Goal: Consume media (video, audio): Consume media (video, audio)

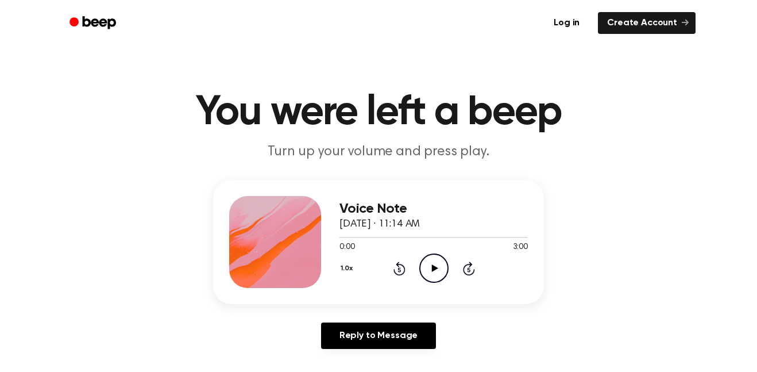
click at [433, 271] on icon at bounding box center [435, 267] width 6 height 7
click at [433, 264] on icon "Pause Audio" at bounding box center [433, 267] width 29 height 29
click at [436, 263] on icon "Play Audio" at bounding box center [433, 267] width 29 height 29
click at [434, 262] on icon "Pause Audio" at bounding box center [433, 267] width 29 height 29
click at [422, 266] on icon "Play Audio" at bounding box center [433, 267] width 29 height 29
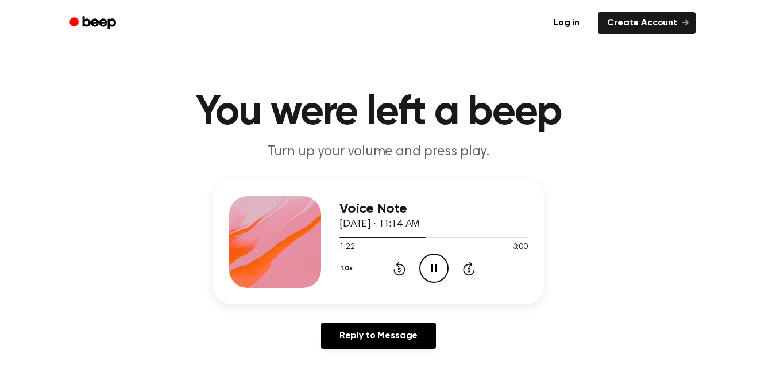
click at [442, 267] on icon "Pause Audio" at bounding box center [433, 267] width 29 height 29
click at [449, 267] on div "1.0x Rewind 5 seconds Play Audio Skip 5 seconds" at bounding box center [434, 267] width 188 height 29
click at [442, 267] on icon "Play Audio" at bounding box center [433, 267] width 29 height 29
click at [469, 275] on icon at bounding box center [469, 268] width 12 height 14
click at [432, 274] on icon "Pause Audio" at bounding box center [433, 267] width 29 height 29
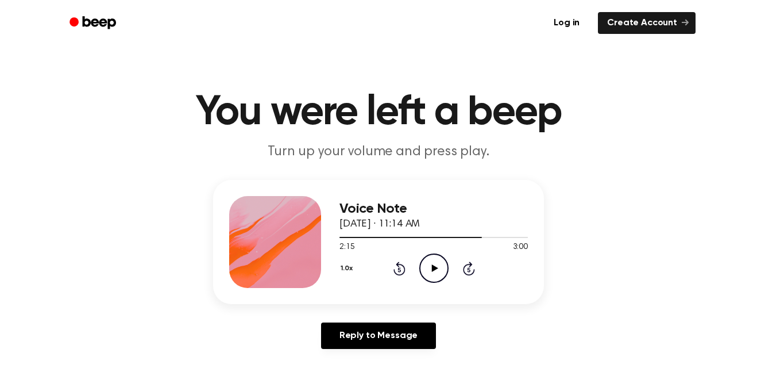
click at [445, 265] on icon "Play Audio" at bounding box center [433, 267] width 29 height 29
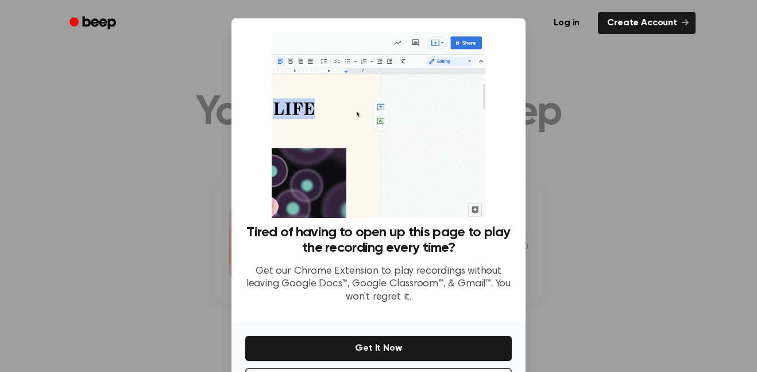
click at [519, 257] on div "Tired of having to open up this page to play the recording every time? Get our …" at bounding box center [379, 169] width 294 height 303
click at [593, 276] on div at bounding box center [378, 186] width 757 height 372
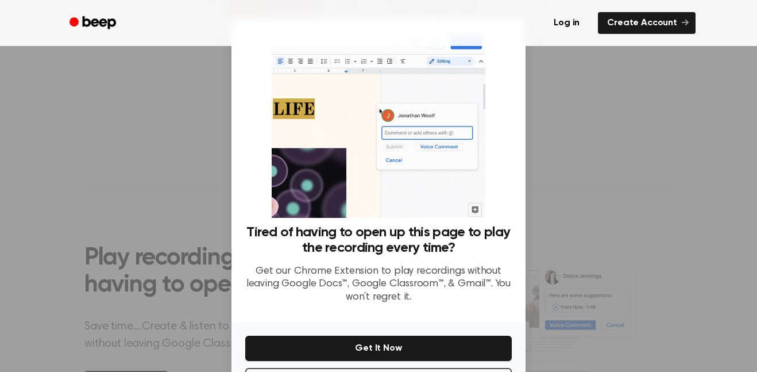
scroll to position [47, 0]
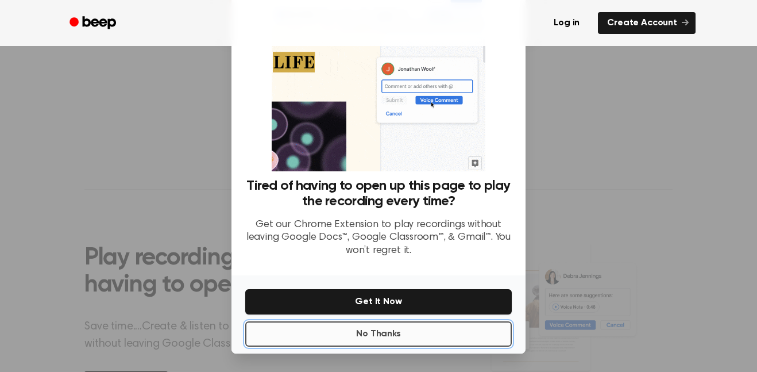
click at [391, 340] on button "No Thanks" at bounding box center [378, 333] width 267 height 25
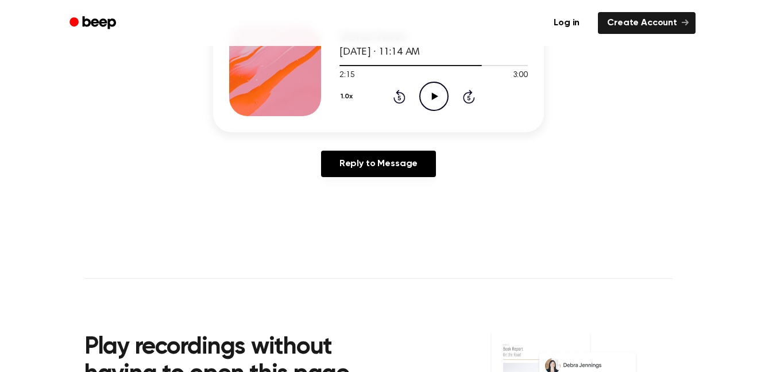
scroll to position [155, 0]
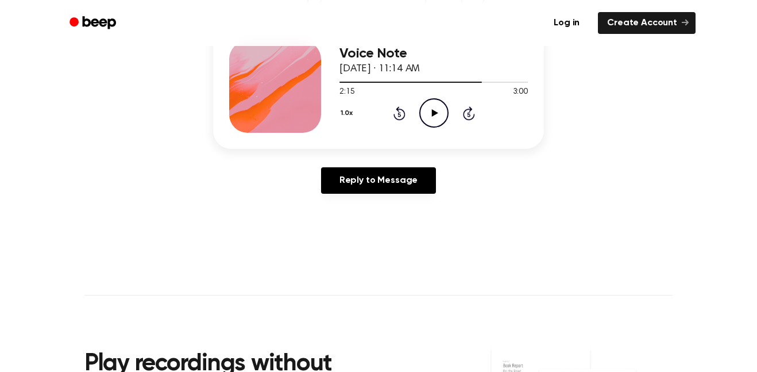
click at [444, 118] on icon "Play Audio" at bounding box center [433, 112] width 29 height 29
click at [430, 124] on icon "Pause Audio" at bounding box center [433, 112] width 29 height 29
click at [430, 124] on icon "Play Audio" at bounding box center [433, 112] width 29 height 29
click at [396, 124] on div "1.0x Rewind 5 seconds Pause Audio Skip 5 seconds" at bounding box center [434, 112] width 188 height 29
click at [399, 120] on icon at bounding box center [400, 113] width 12 height 14
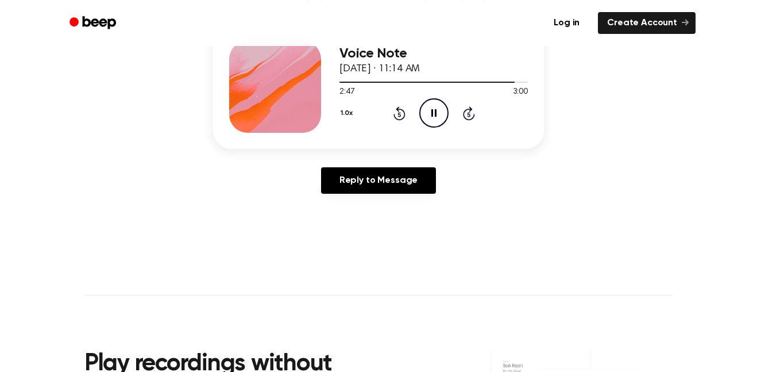
click at [399, 120] on icon at bounding box center [400, 113] width 12 height 14
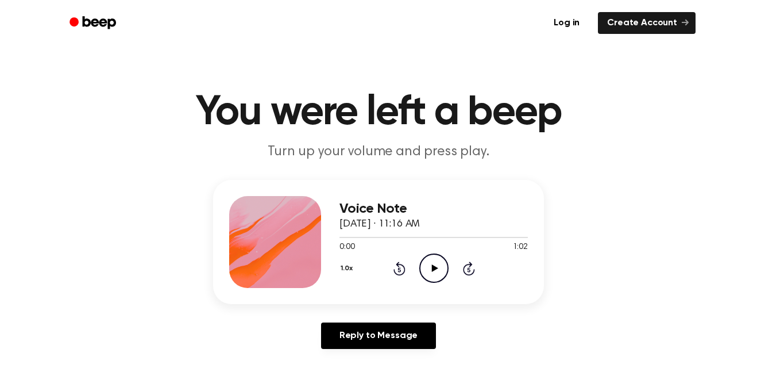
click at [435, 271] on icon "Play Audio" at bounding box center [433, 267] width 29 height 29
click at [440, 270] on icon "Pause Audio" at bounding box center [433, 267] width 29 height 29
